Goal: Task Accomplishment & Management: Complete application form

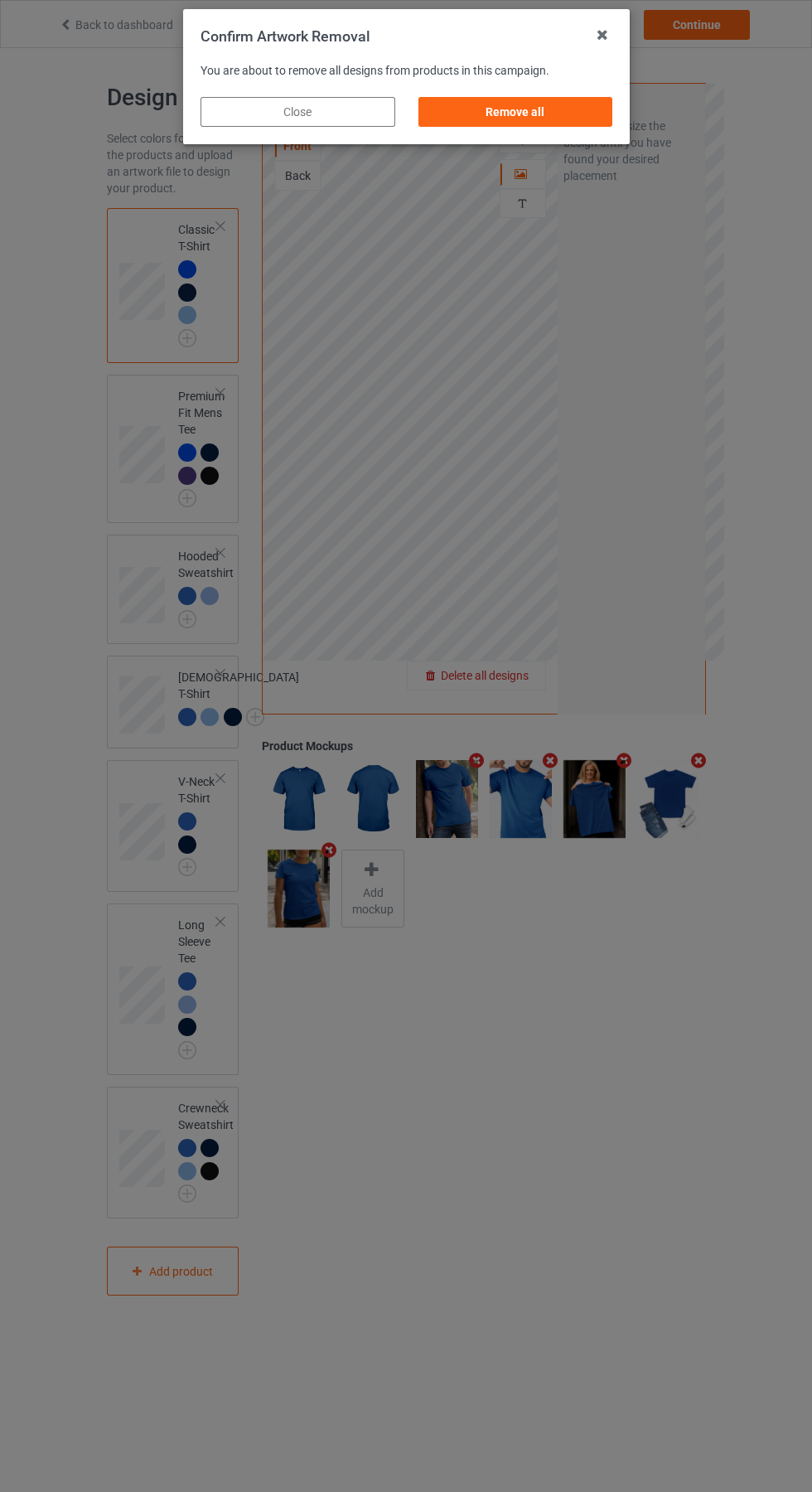
click at [522, 112] on div "Remove all" at bounding box center [515, 111] width 195 height 30
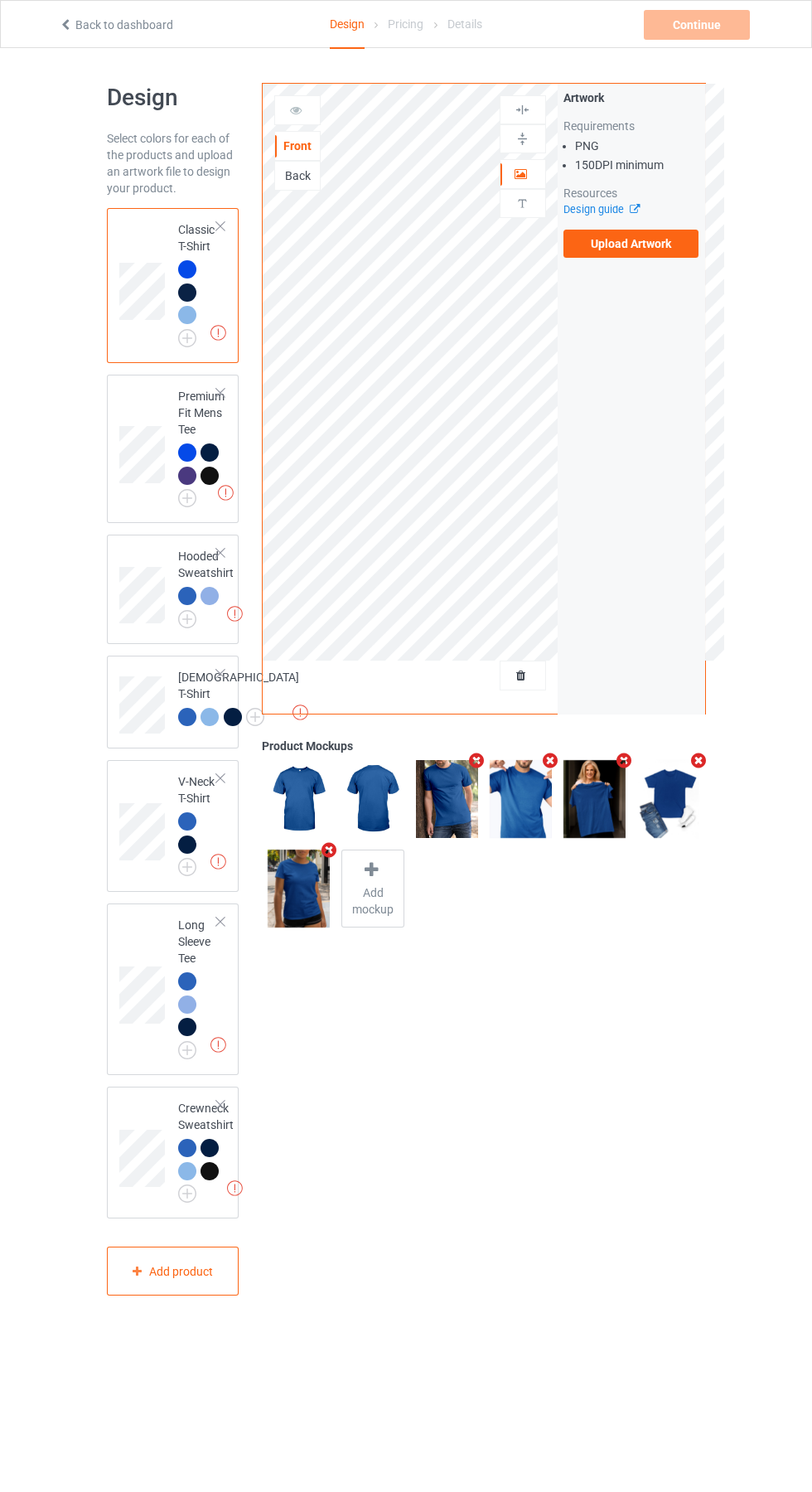
click at [667, 250] on label "Upload Artwork" at bounding box center [631, 244] width 136 height 28
click at [0, 0] on input "Upload Artwork" at bounding box center [0, 0] width 0 height 0
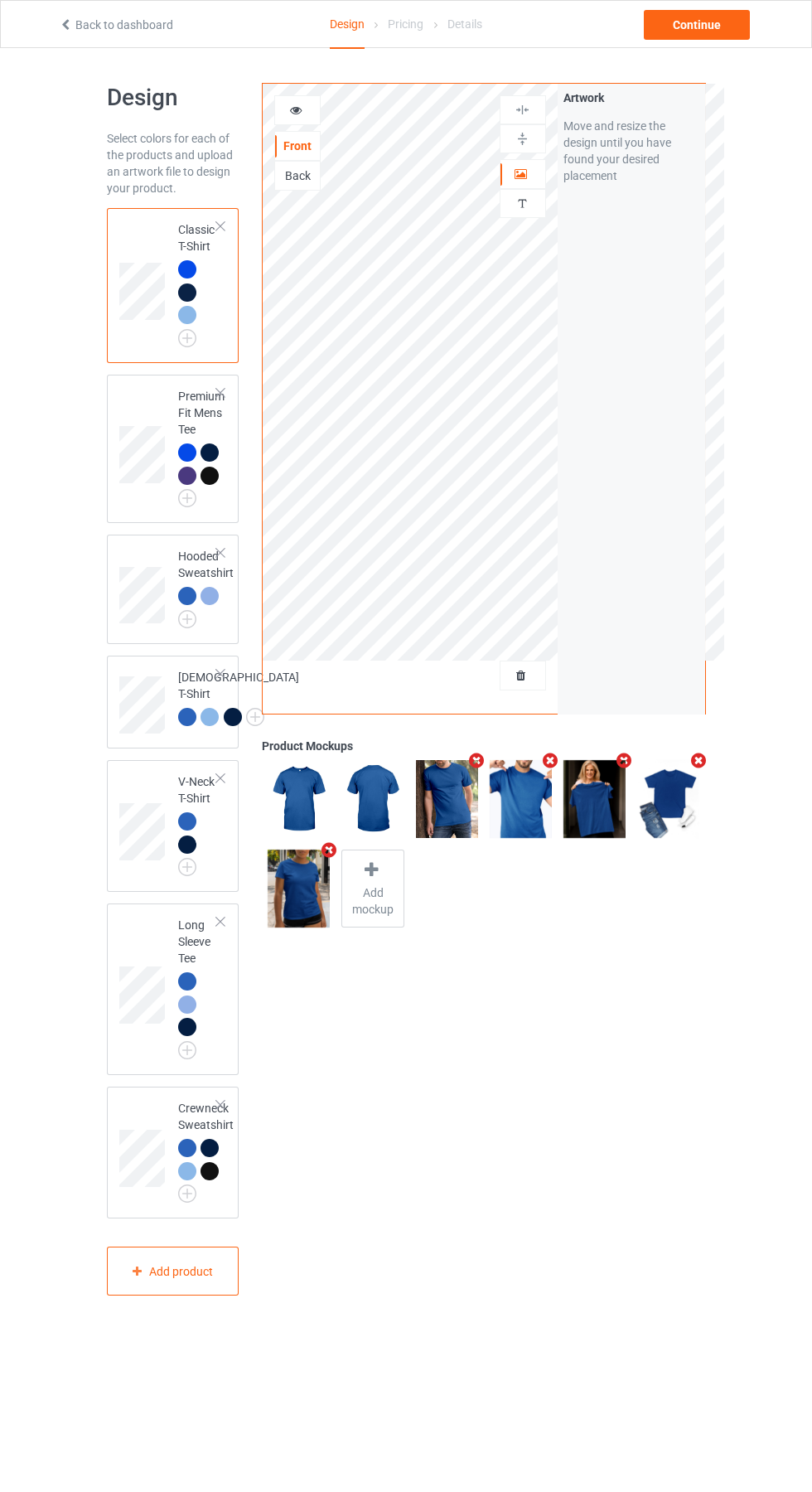
click at [298, 110] on icon at bounding box center [296, 108] width 14 height 12
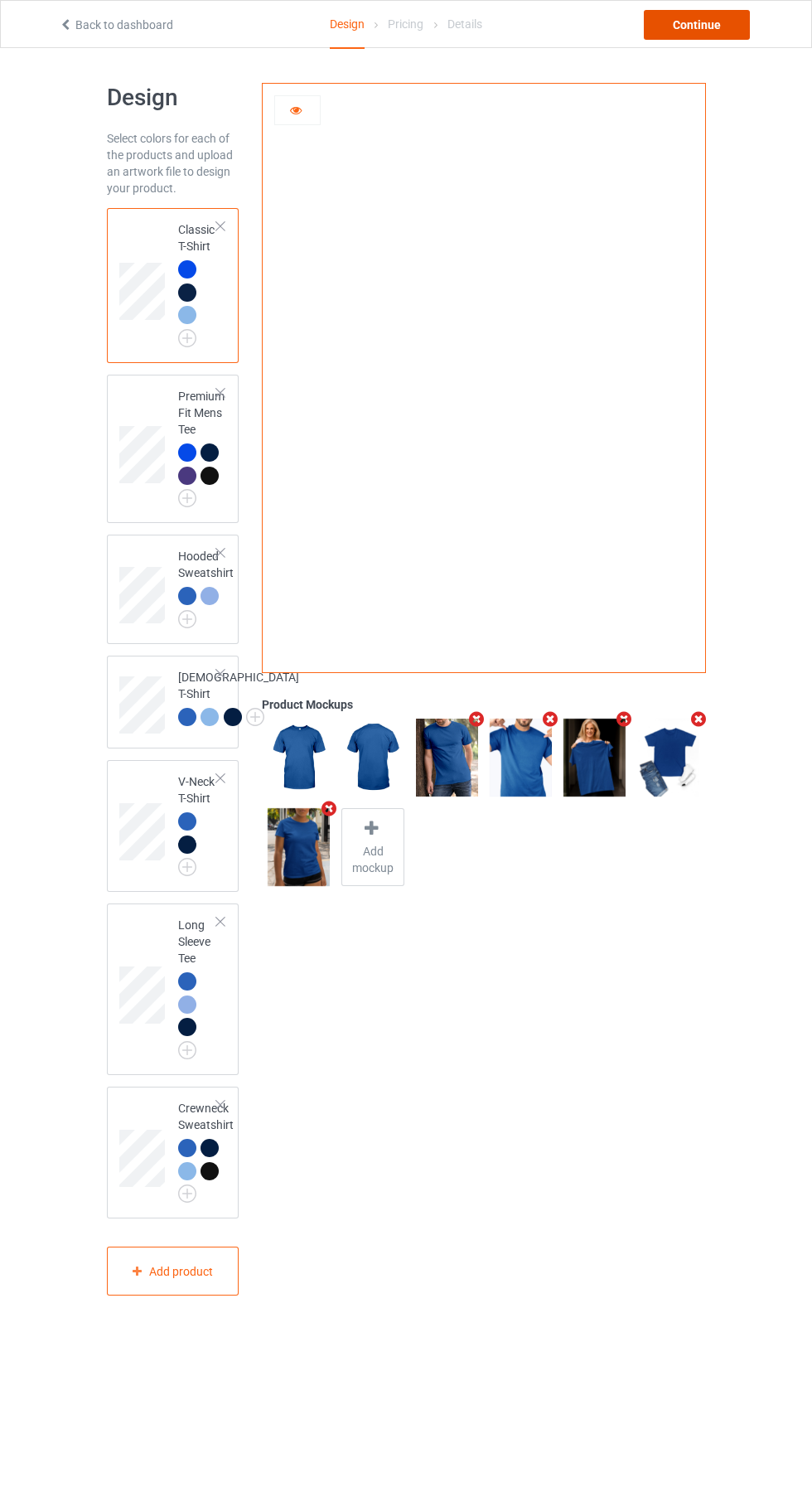
click at [692, 25] on div "Continue" at bounding box center [697, 25] width 106 height 30
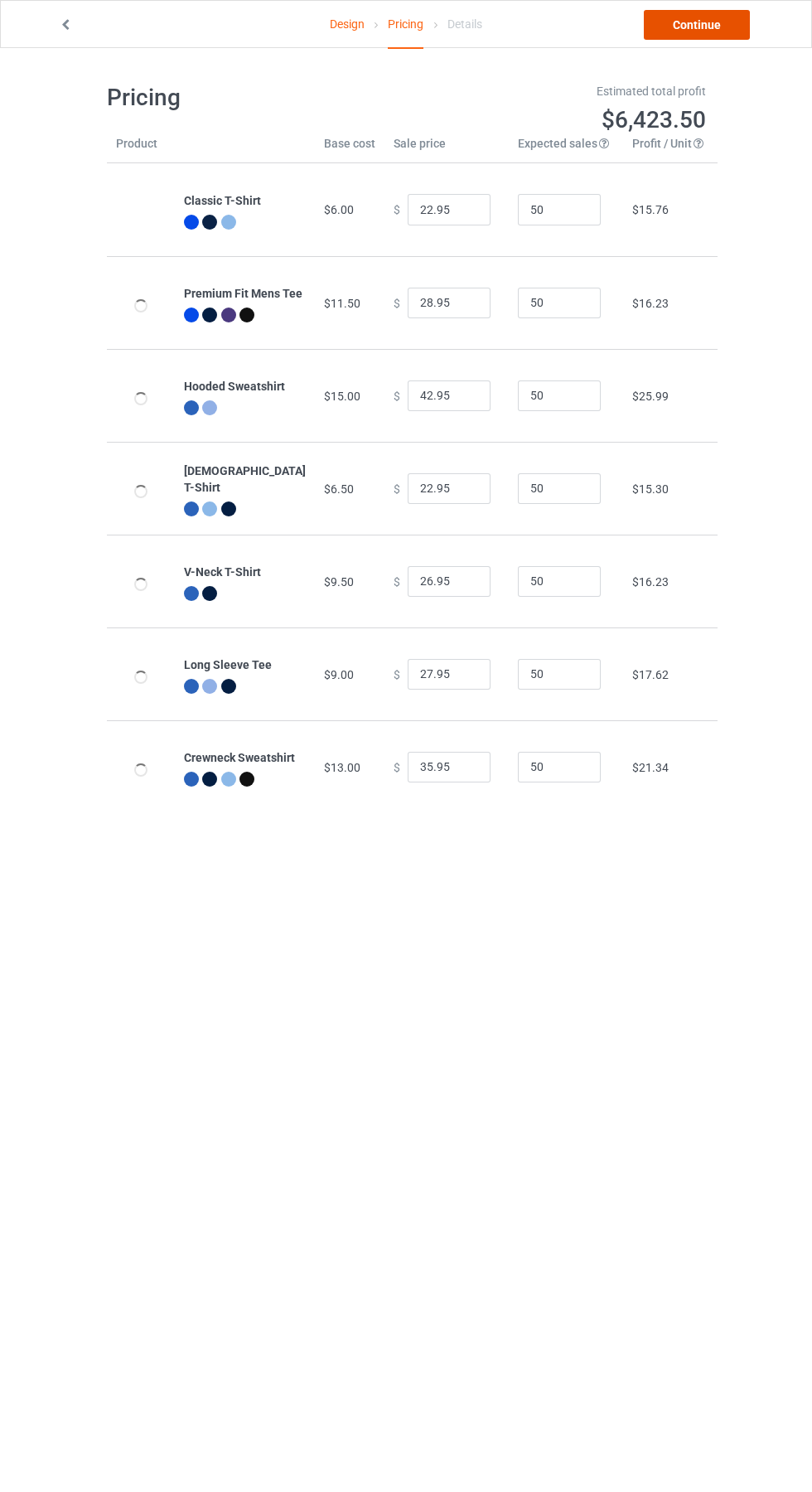
click at [697, 25] on link "Continue" at bounding box center [697, 25] width 106 height 30
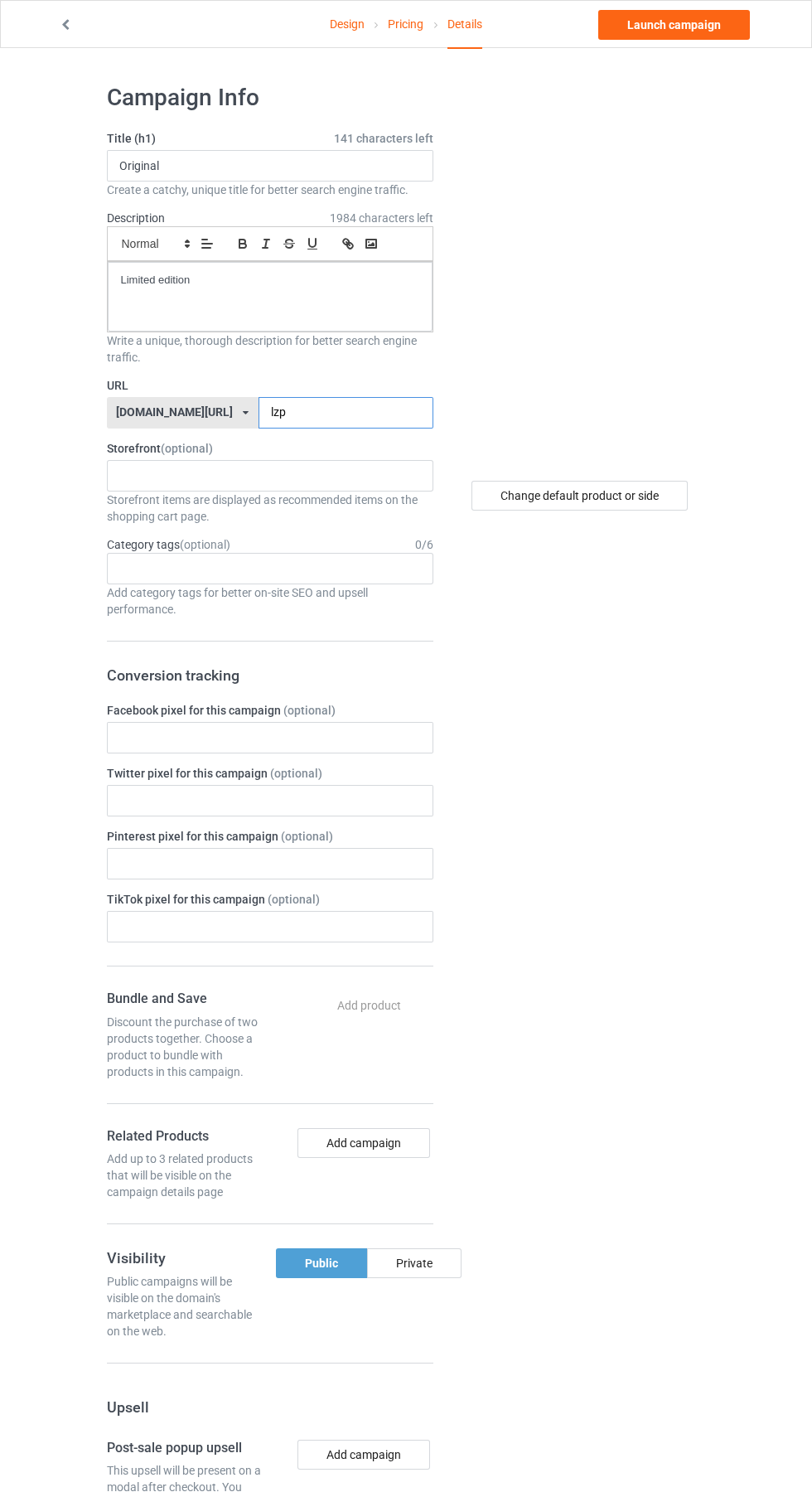
click at [277, 411] on input "lzp" at bounding box center [346, 412] width 175 height 31
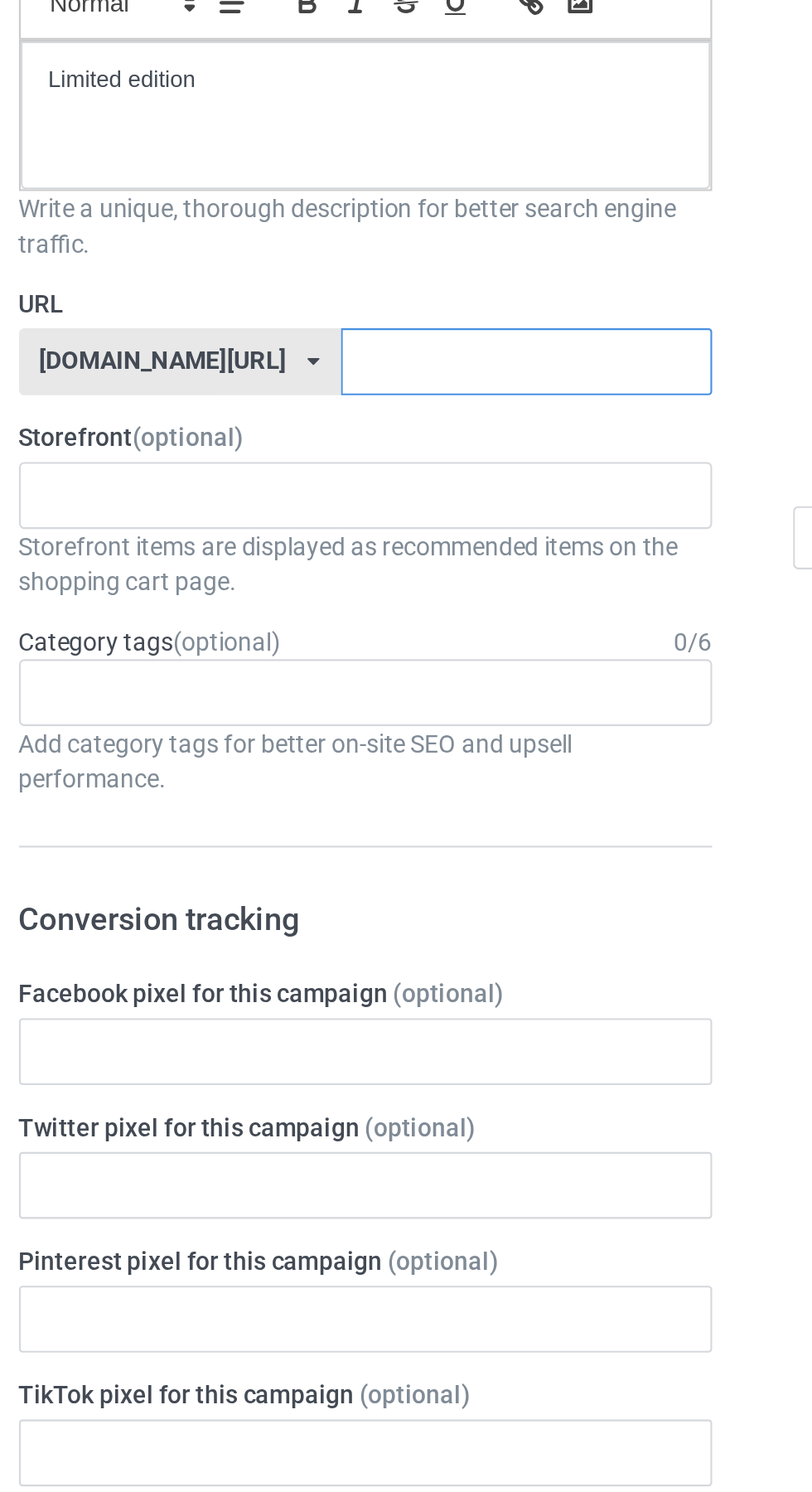
paste input "GatorBoys"
type input "GatorBoys"
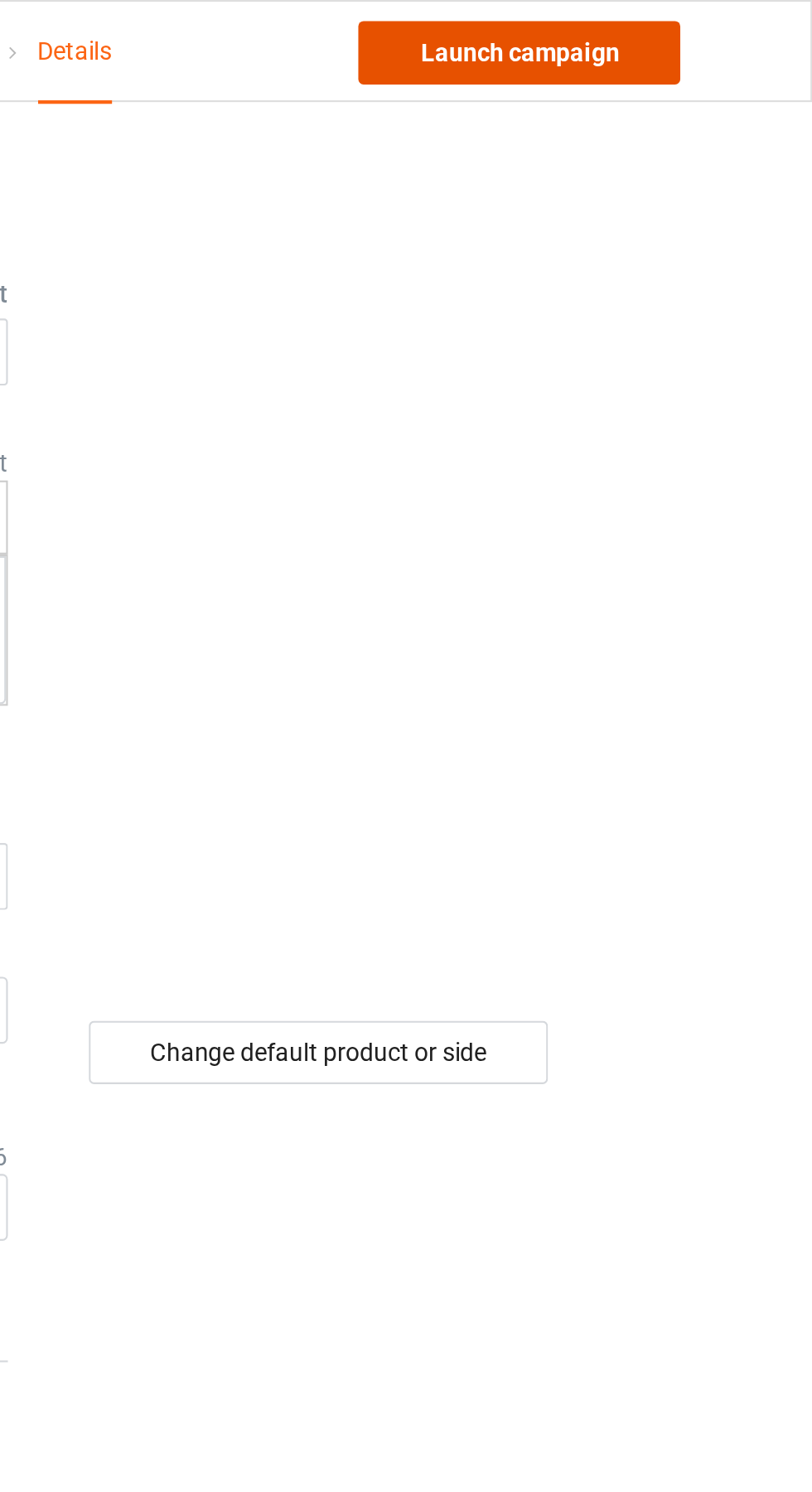
click at [694, 24] on link "Launch campaign" at bounding box center [674, 25] width 152 height 30
